Goal: Information Seeking & Learning: Learn about a topic

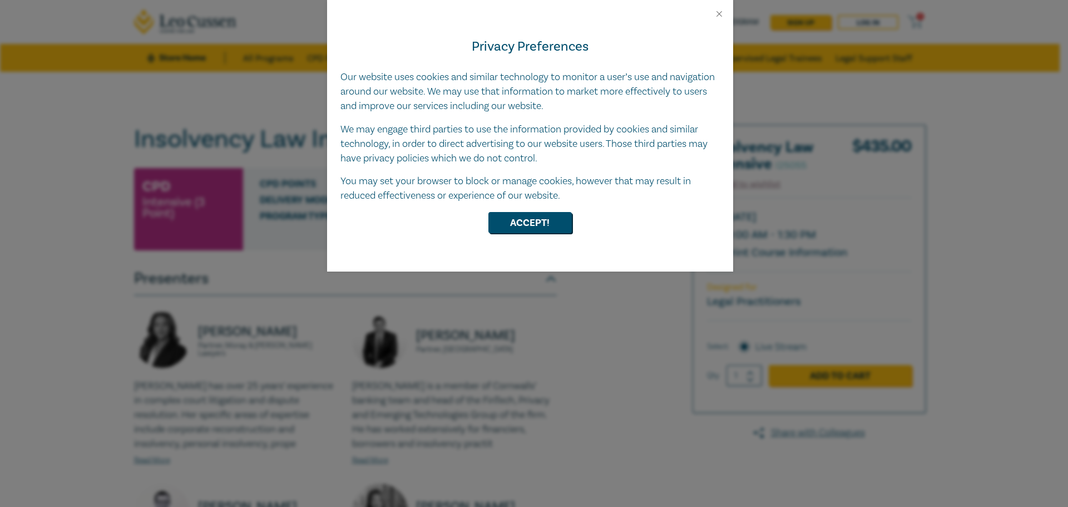
click at [544, 213] on button "Accept!" at bounding box center [529, 222] width 83 height 21
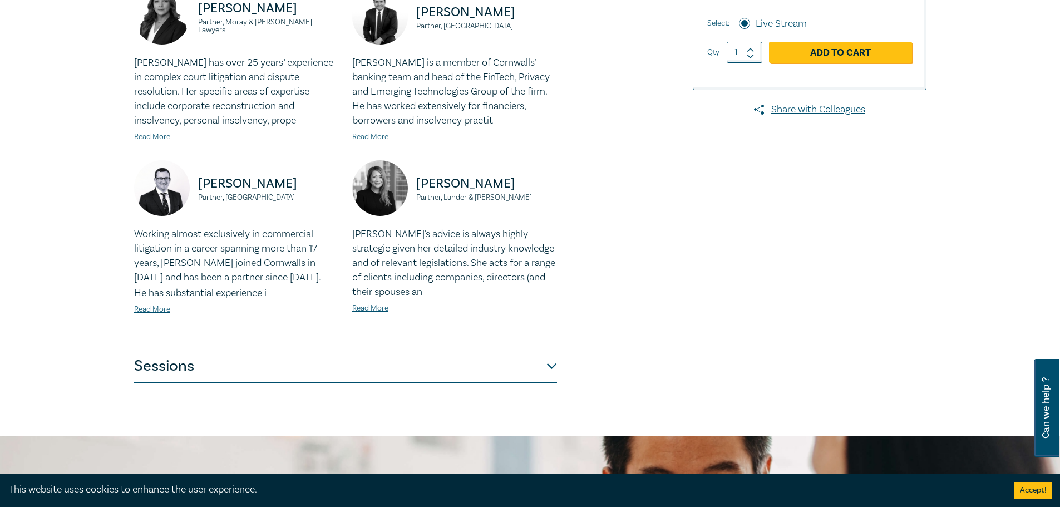
scroll to position [334, 0]
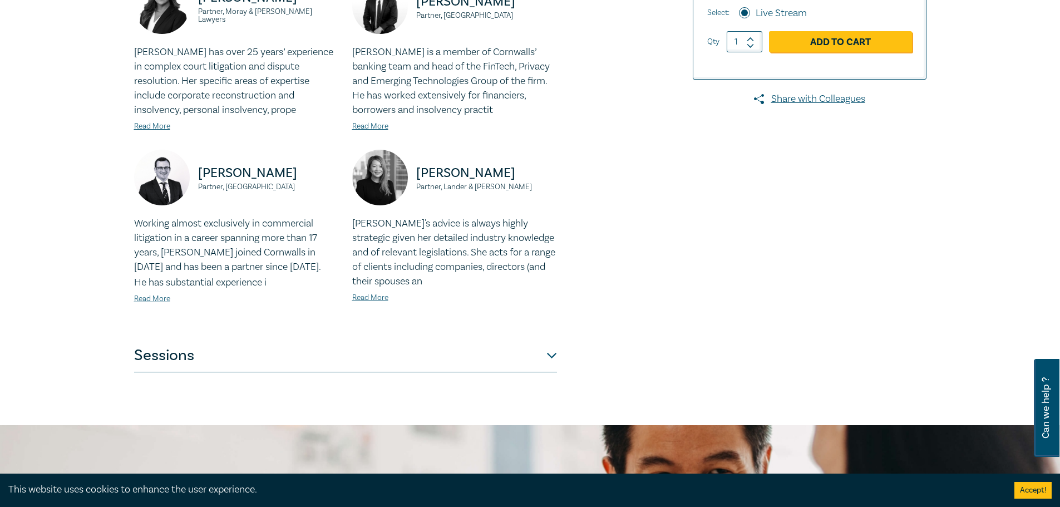
click at [554, 358] on button "Sessions" at bounding box center [345, 355] width 423 height 33
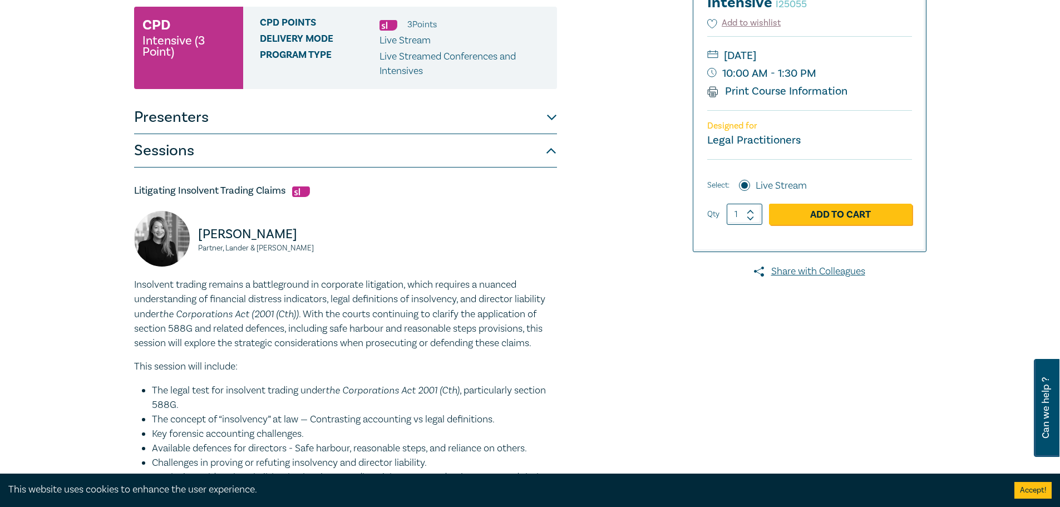
scroll to position [167, 0]
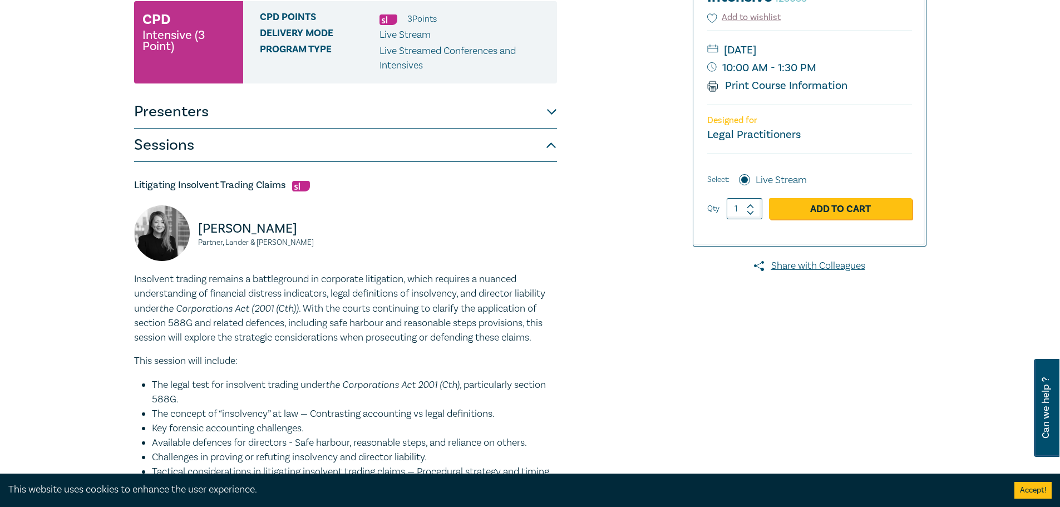
click at [552, 108] on button "Presenters" at bounding box center [345, 111] width 423 height 33
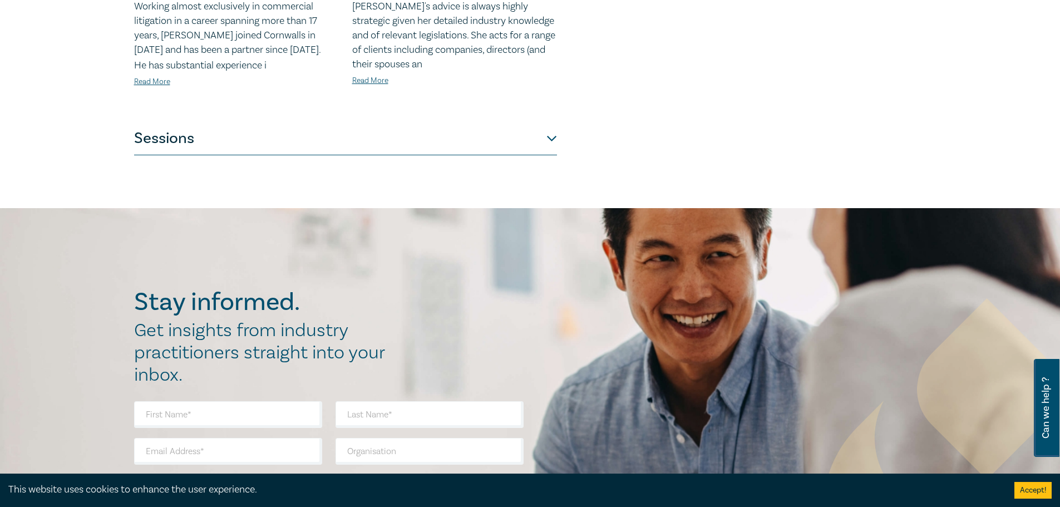
scroll to position [556, 0]
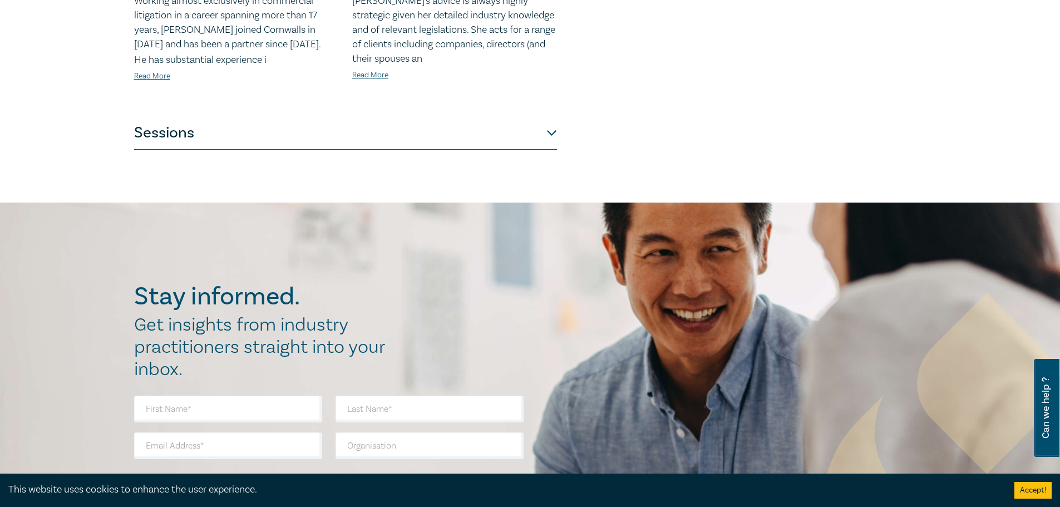
click at [537, 131] on button "Sessions" at bounding box center [345, 132] width 423 height 33
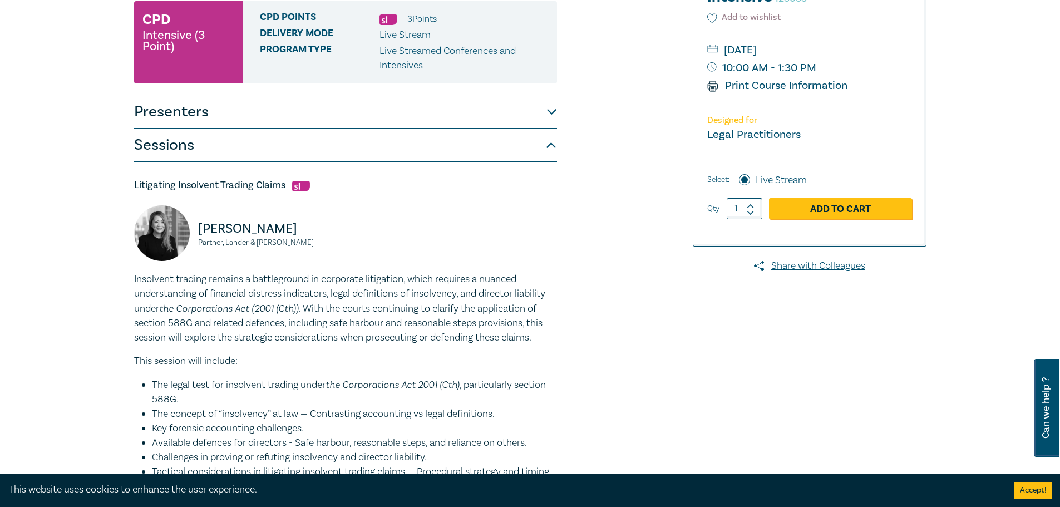
scroll to position [0, 0]
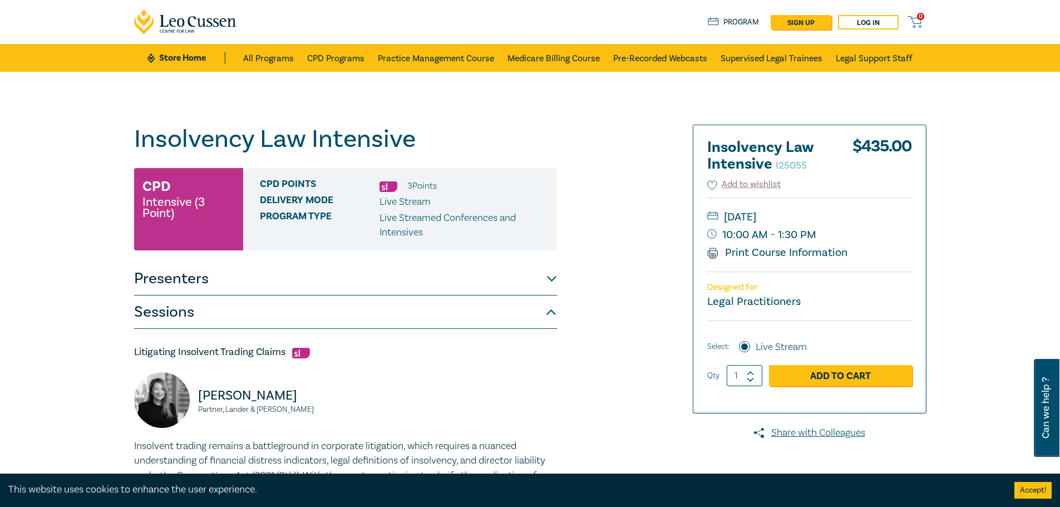
click at [554, 282] on button "Presenters" at bounding box center [345, 278] width 423 height 33
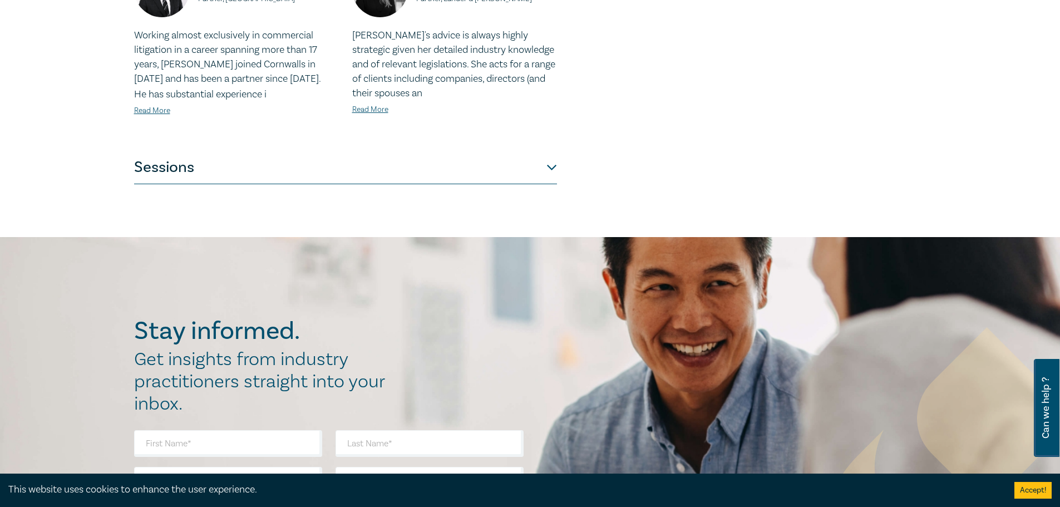
scroll to position [556, 0]
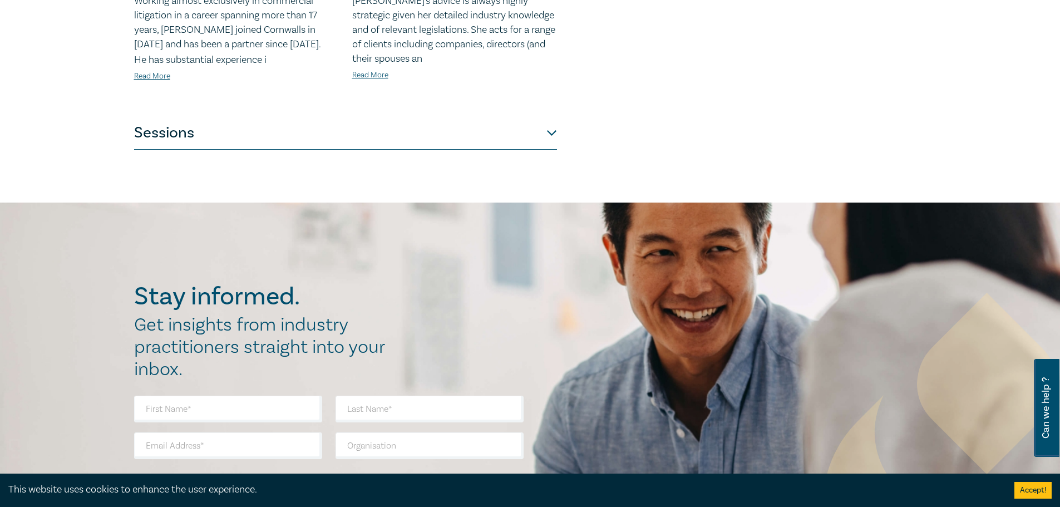
click at [554, 131] on button "Sessions" at bounding box center [345, 132] width 423 height 33
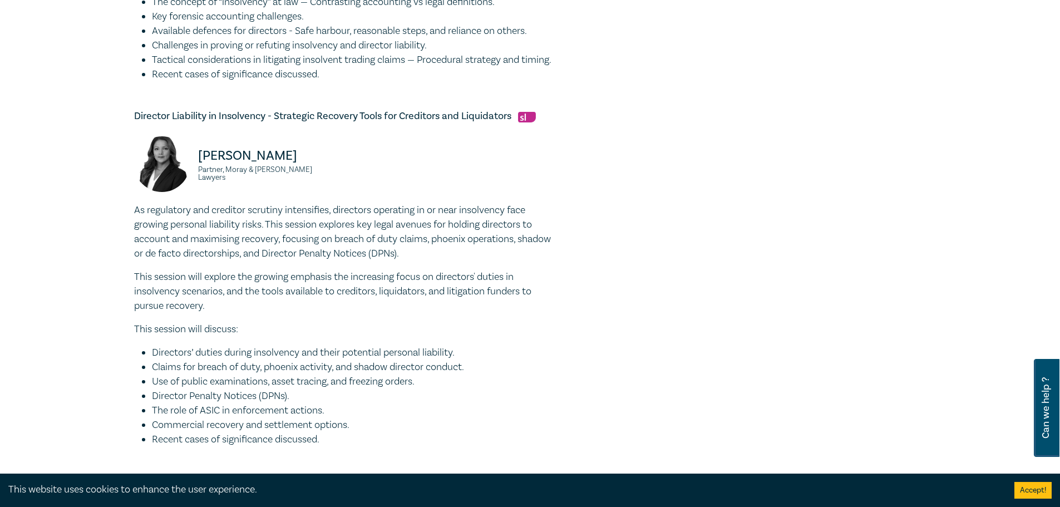
scroll to position [612, 0]
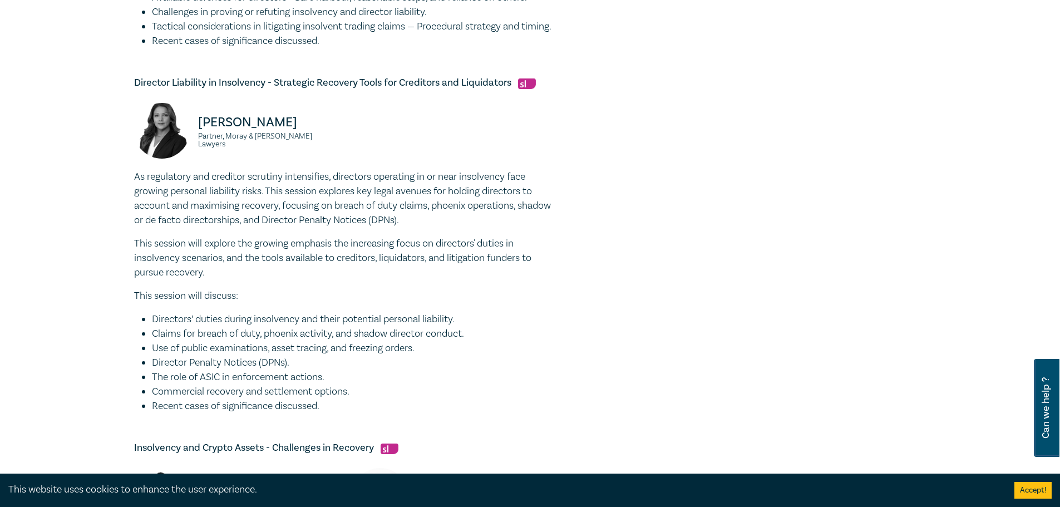
drag, startPoint x: 339, startPoint y: 220, endPoint x: 486, endPoint y: 233, distance: 147.5
click at [486, 228] on p "As regulatory and creditor scrutiny intensifies, directors operating in or near…" at bounding box center [345, 199] width 423 height 58
click at [426, 355] on li "Use of public examinations, asset tracing, and freezing orders." at bounding box center [354, 348] width 405 height 14
drag, startPoint x: 429, startPoint y: 363, endPoint x: 152, endPoint y: 356, distance: 277.1
click at [152, 355] on li "Use of public examinations, asset tracing, and freezing orders." at bounding box center [354, 348] width 405 height 14
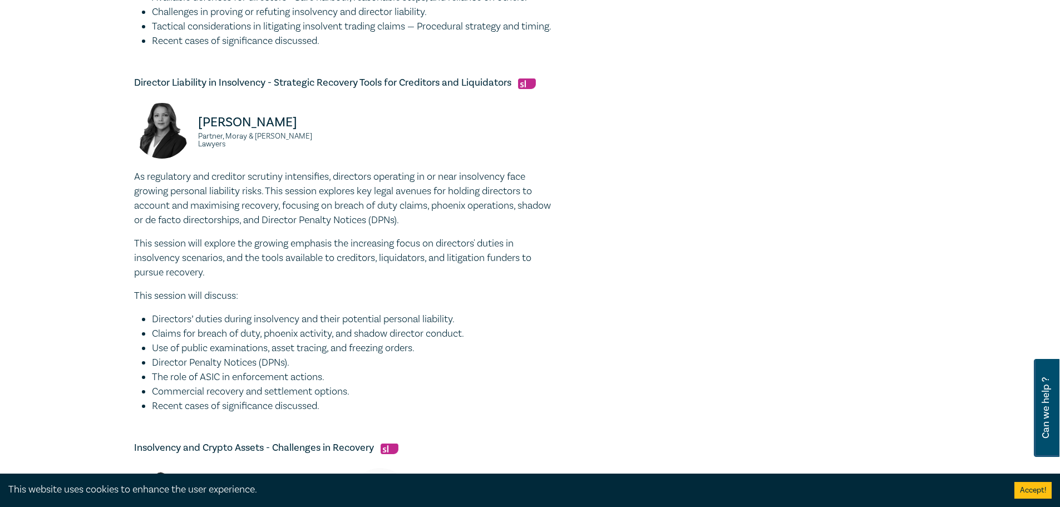
scroll to position [668, 0]
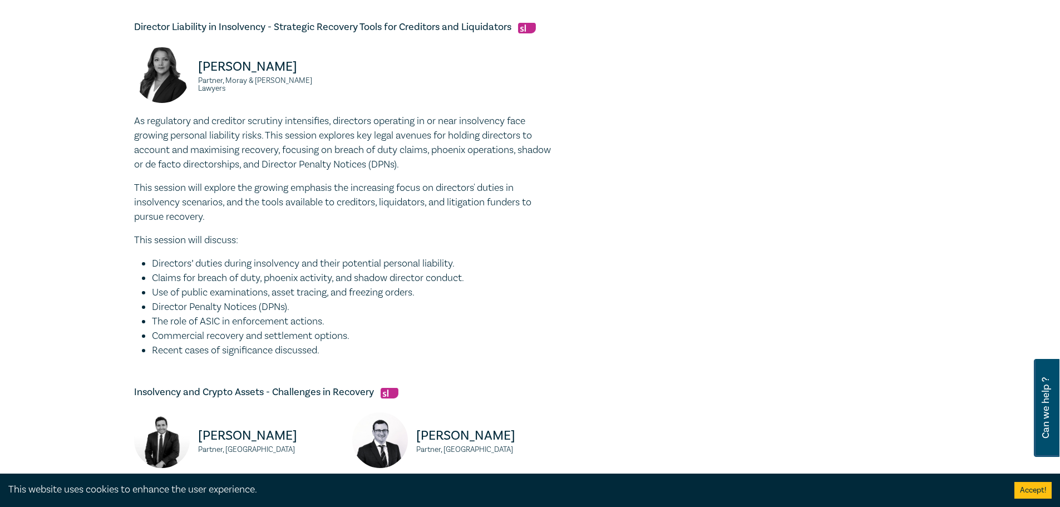
click at [161, 271] on li "Directors’ duties during insolvency and their potential personal liability." at bounding box center [354, 263] width 405 height 14
drag, startPoint x: 152, startPoint y: 276, endPoint x: 498, endPoint y: 273, distance: 345.5
click at [498, 271] on li "Directors’ duties during insolvency and their potential personal liability." at bounding box center [354, 263] width 405 height 14
drag, startPoint x: 391, startPoint y: 316, endPoint x: 372, endPoint y: 338, distance: 29.6
click at [391, 314] on li "Director Penalty Notices (DPNs)." at bounding box center [354, 307] width 405 height 14
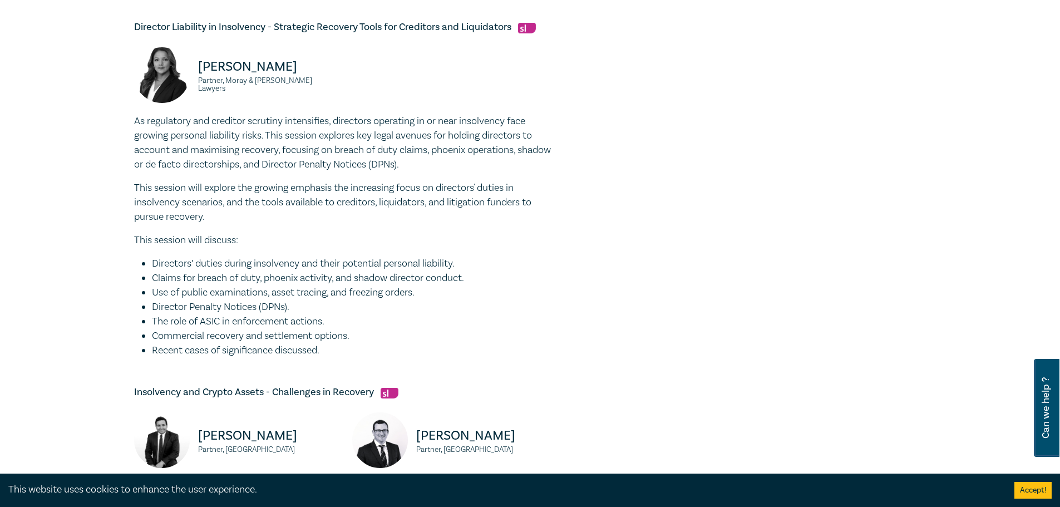
click at [333, 374] on div "Litigating Insolvent Trading Claims [PERSON_NAME] Partner, [PERSON_NAME] & [PER…" at bounding box center [345, 190] width 423 height 1058
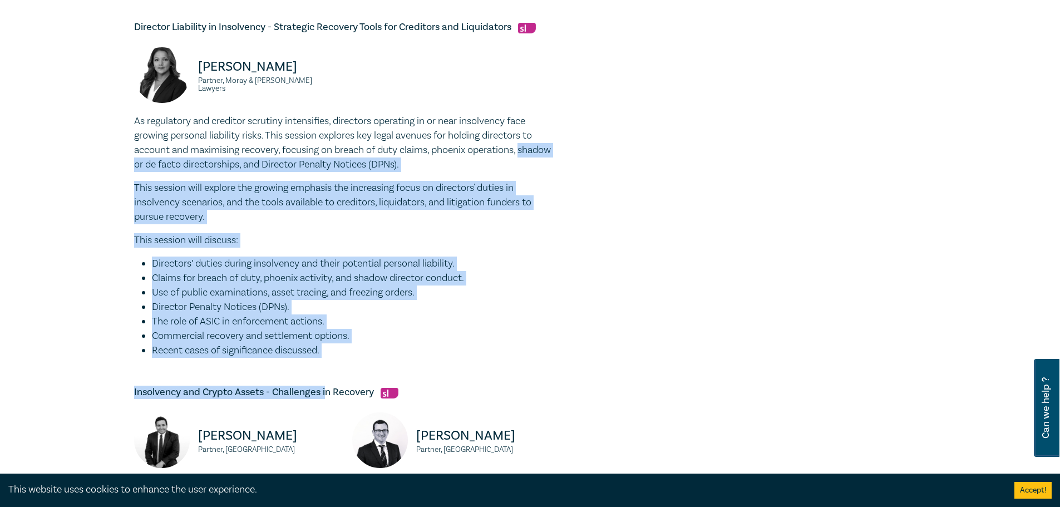
drag, startPoint x: 327, startPoint y: 375, endPoint x: 116, endPoint y: 178, distance: 288.5
click at [116, 178] on div "Insolvency Law Intensive I25055 CPD Intensive (3 Point) CPD Points 3 Point s De…" at bounding box center [530, 88] width 1060 height 1368
click at [290, 343] on li "Commercial recovery and settlement options." at bounding box center [354, 336] width 405 height 14
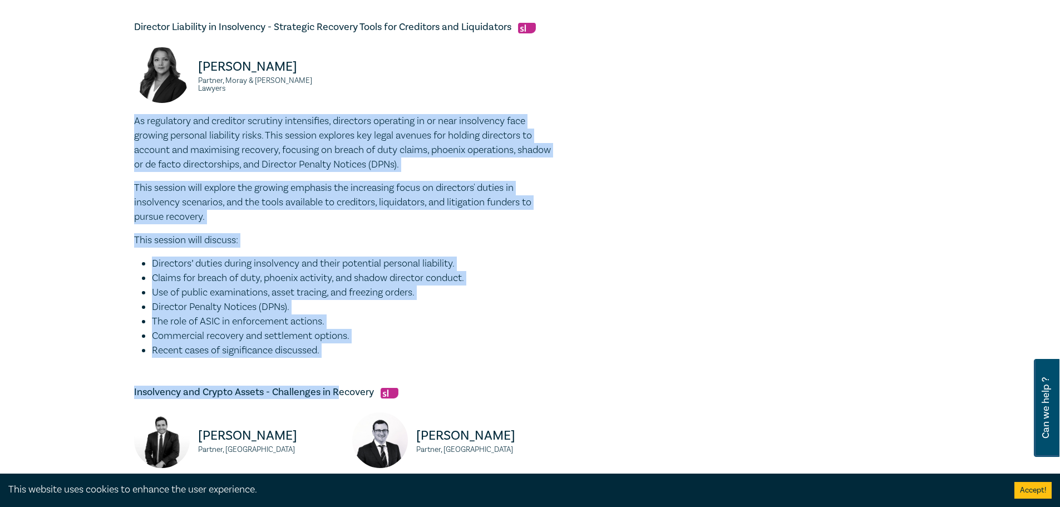
drag, startPoint x: 342, startPoint y: 374, endPoint x: 129, endPoint y: 131, distance: 322.9
click at [129, 131] on div "Insolvency Law Intensive I25055 CPD Intensive (3 Point) CPD Points 3 Point s De…" at bounding box center [395, 88] width 537 height 1262
copy div "Lo ipsumdolor sit ametcons adipisci elitseddoei, temporinc utlaboree do ma aliq…"
click at [335, 343] on li "Commercial recovery and settlement options." at bounding box center [354, 336] width 405 height 14
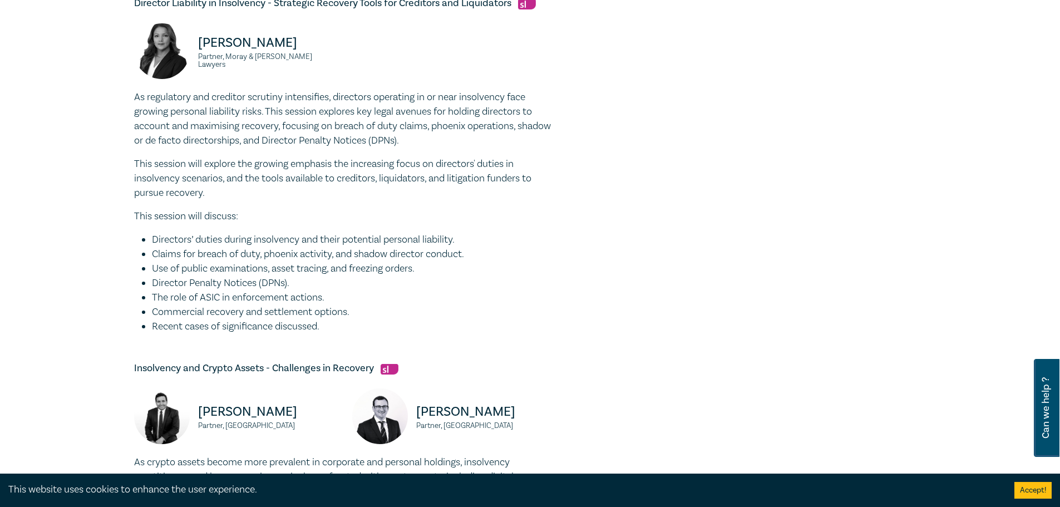
scroll to position [723, 0]
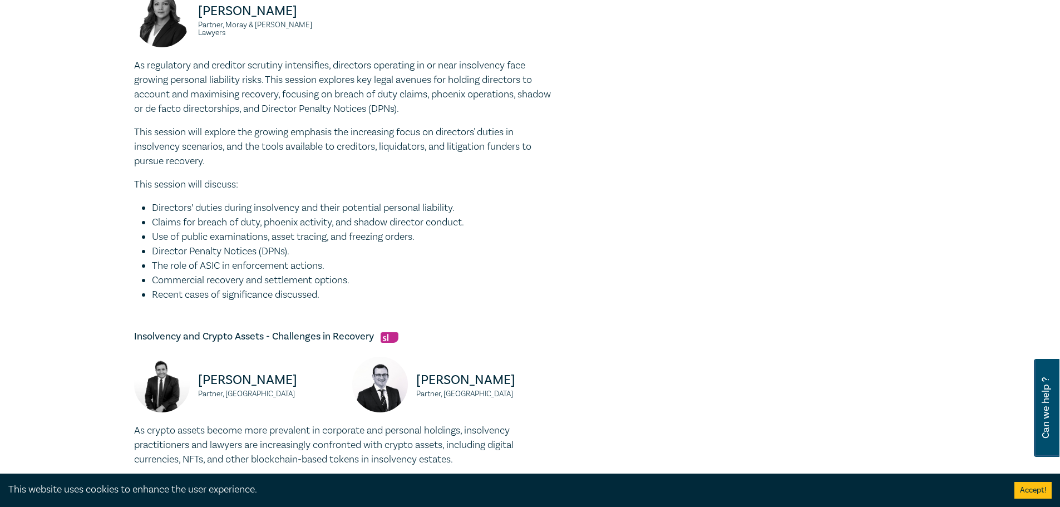
drag, startPoint x: 358, startPoint y: 313, endPoint x: 344, endPoint y: 310, distance: 13.5
click at [357, 302] on li "Recent cases of significance discussed." at bounding box center [354, 295] width 405 height 14
drag, startPoint x: 327, startPoint y: 310, endPoint x: 132, endPoint y: 83, distance: 298.7
click at [132, 83] on div "Insolvency Law Intensive I25055 CPD Intensive (3 Point) CPD Points 3 Point s De…" at bounding box center [395, 32] width 537 height 1262
copy div "As regulatory and creditor scrutiny intensifies, directors operating in or near…"
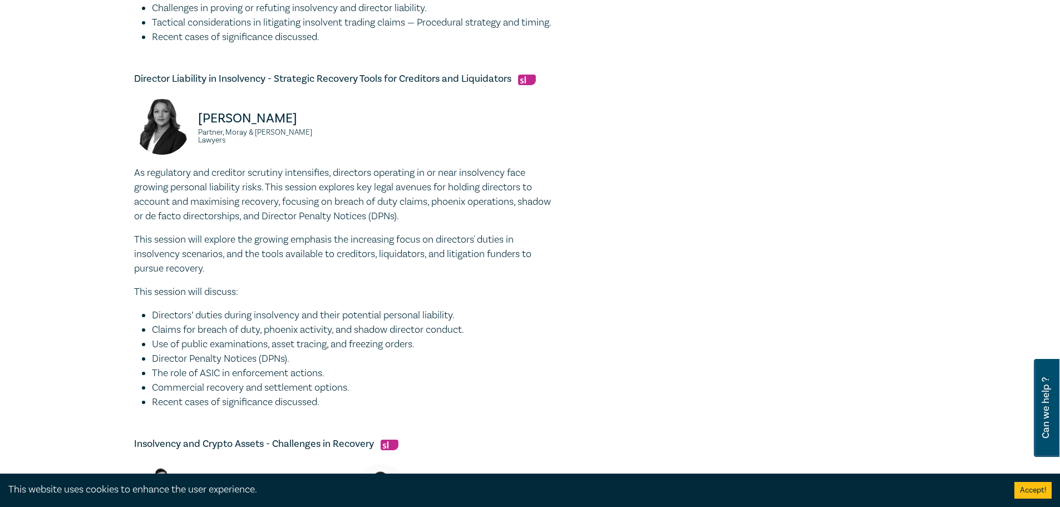
scroll to position [612, 0]
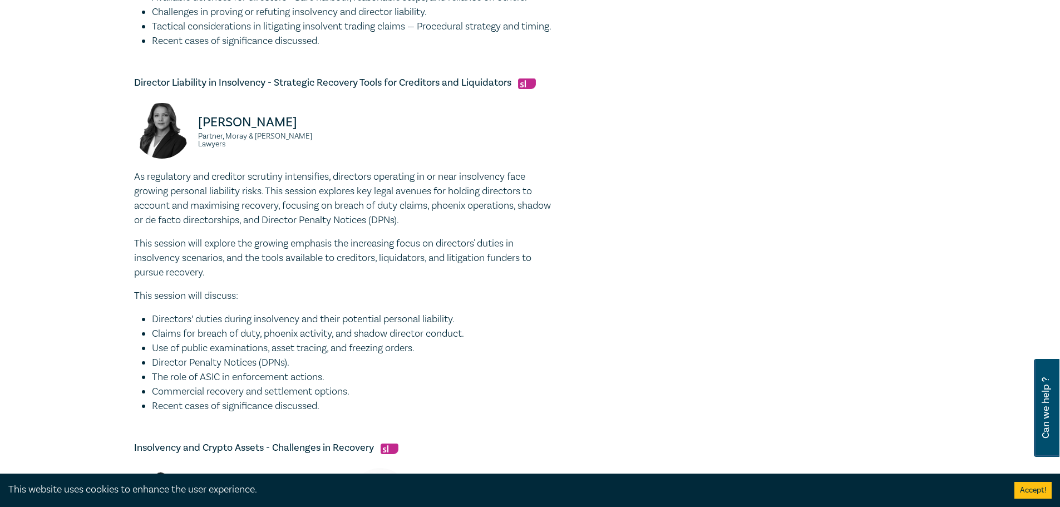
click at [396, 341] on li "Claims for breach of duty, phoenix activity, and shadow director conduct." at bounding box center [354, 334] width 405 height 14
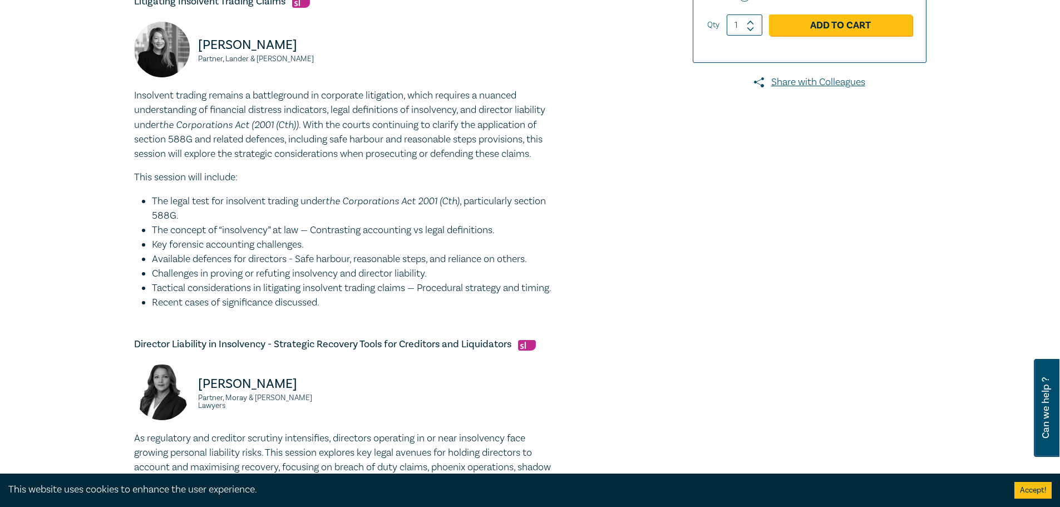
scroll to position [334, 0]
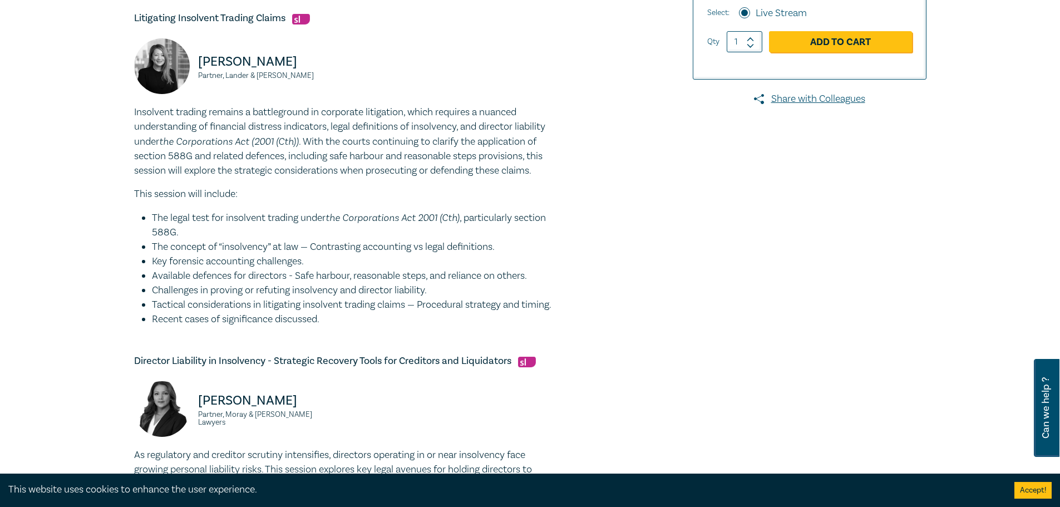
click at [1028, 488] on button "Accept!" at bounding box center [1032, 490] width 37 height 17
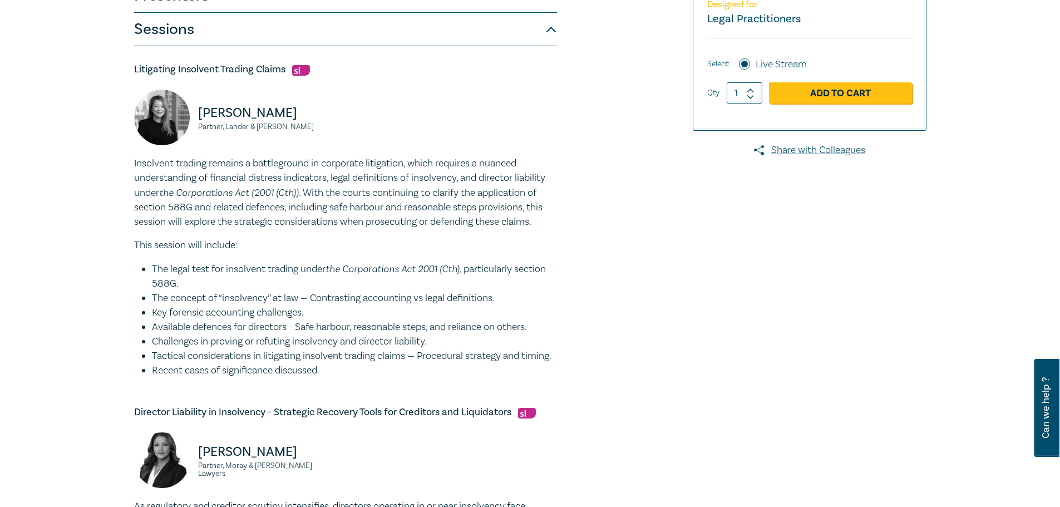
scroll to position [278, 0]
